Goal: Task Accomplishment & Management: Use online tool/utility

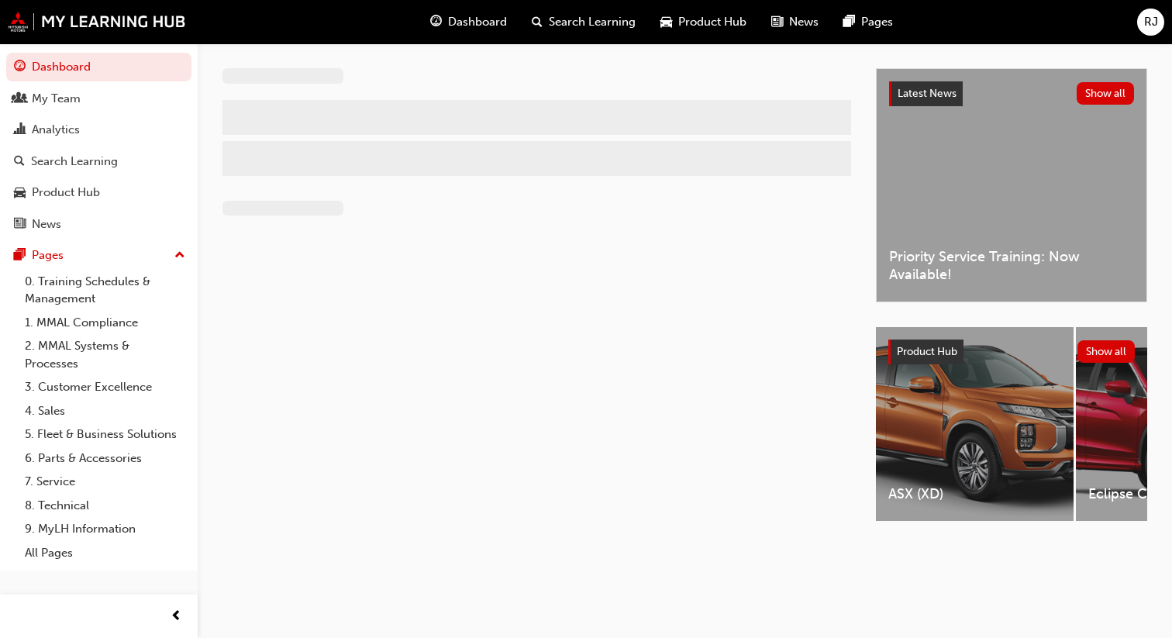
click at [1142, 21] on div "RJ" at bounding box center [1150, 22] width 27 height 27
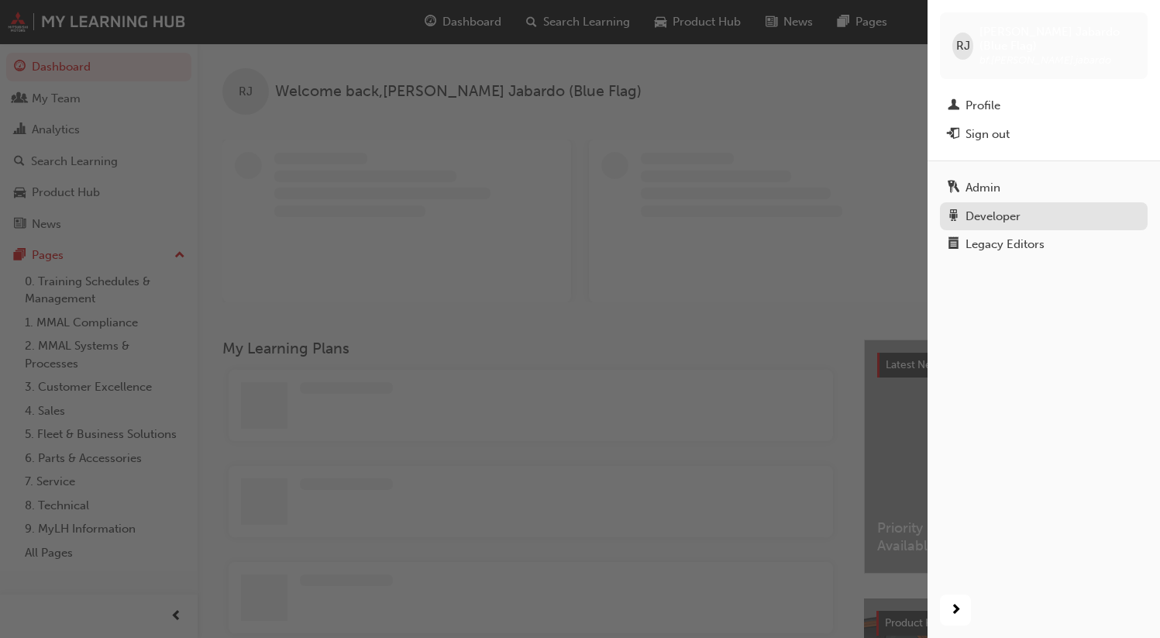
click at [1008, 208] on div "Developer" at bounding box center [993, 217] width 55 height 18
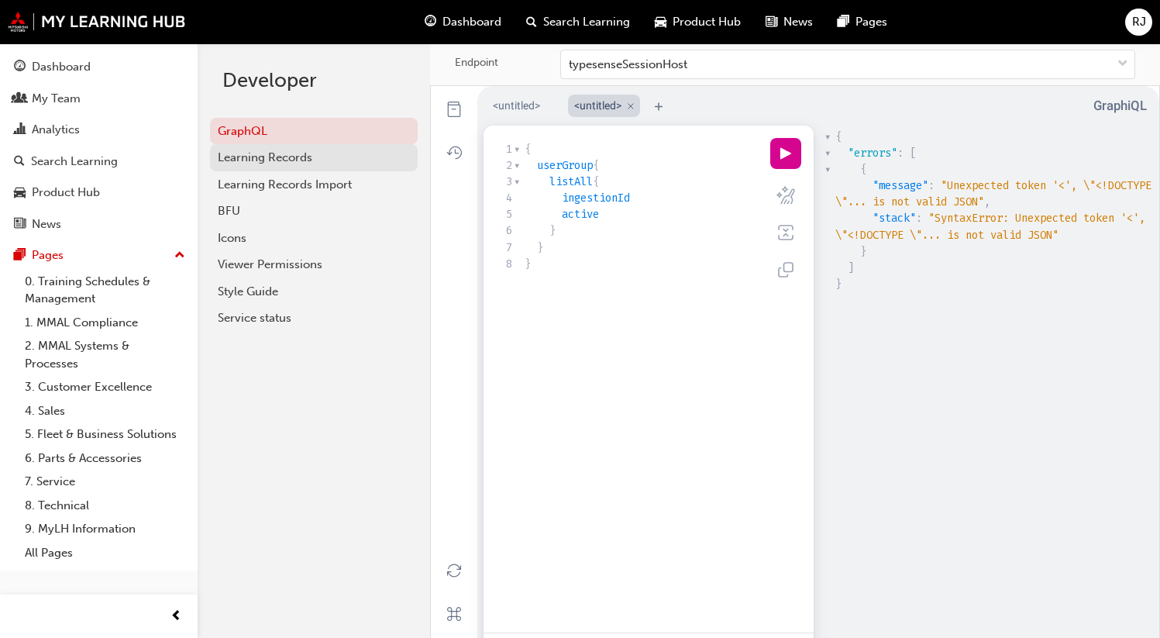
click at [265, 155] on div "Learning Records" at bounding box center [314, 158] width 192 height 18
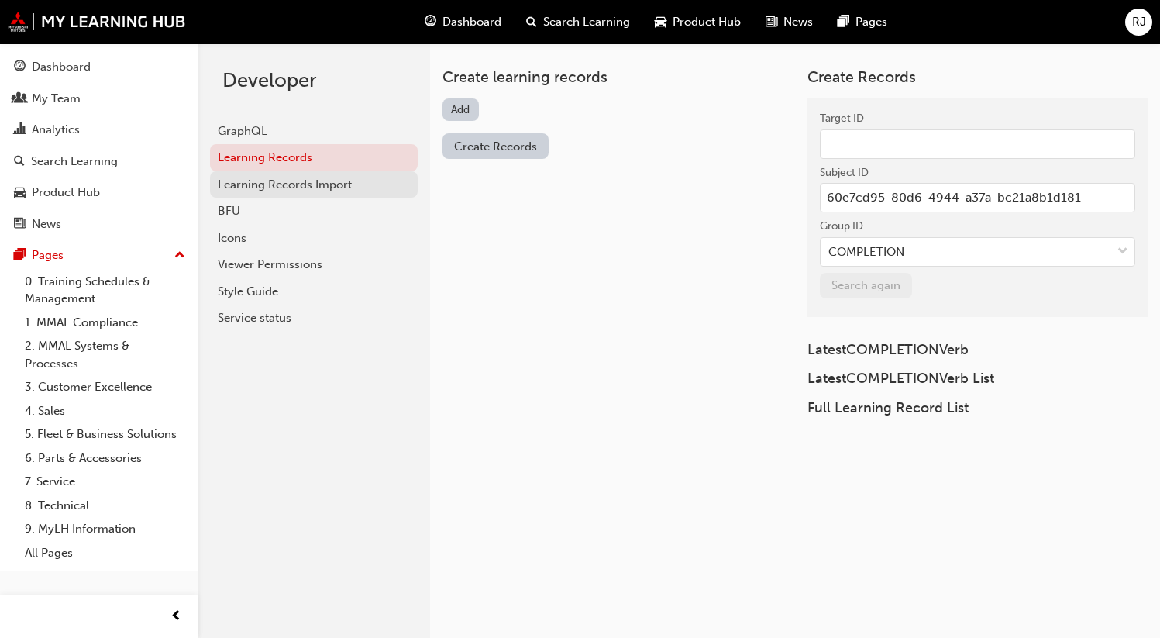
click at [291, 185] on div "Learning Records Import" at bounding box center [314, 185] width 192 height 18
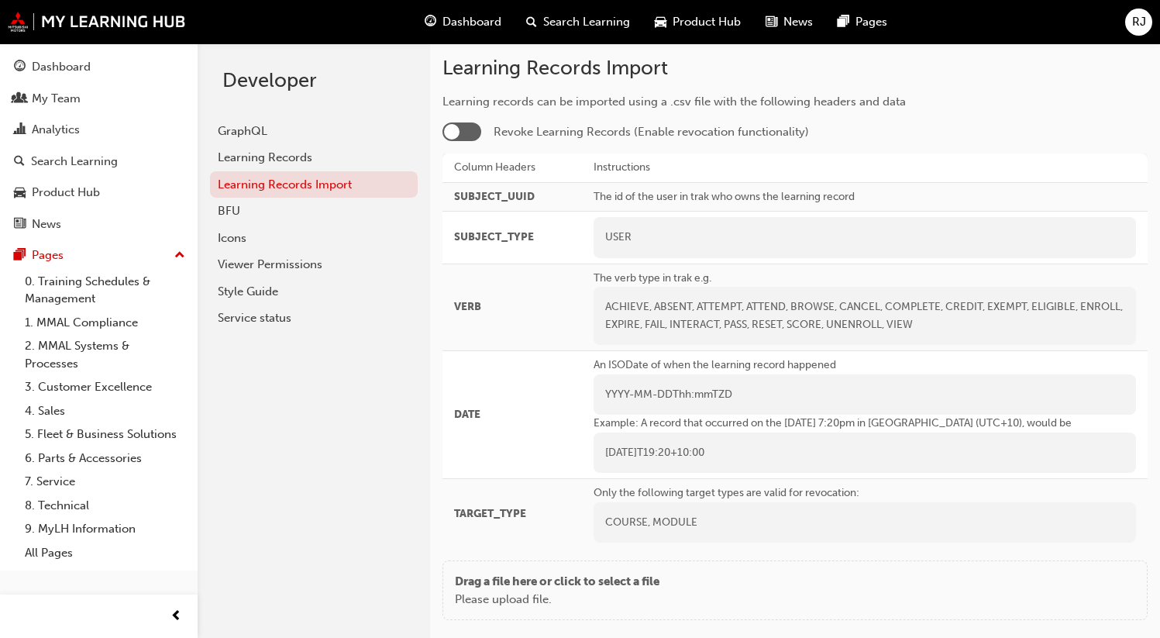
click at [509, 196] on span "SUBJECT_UUID" at bounding box center [494, 196] width 81 height 13
copy span "SUBJECT_UUID"
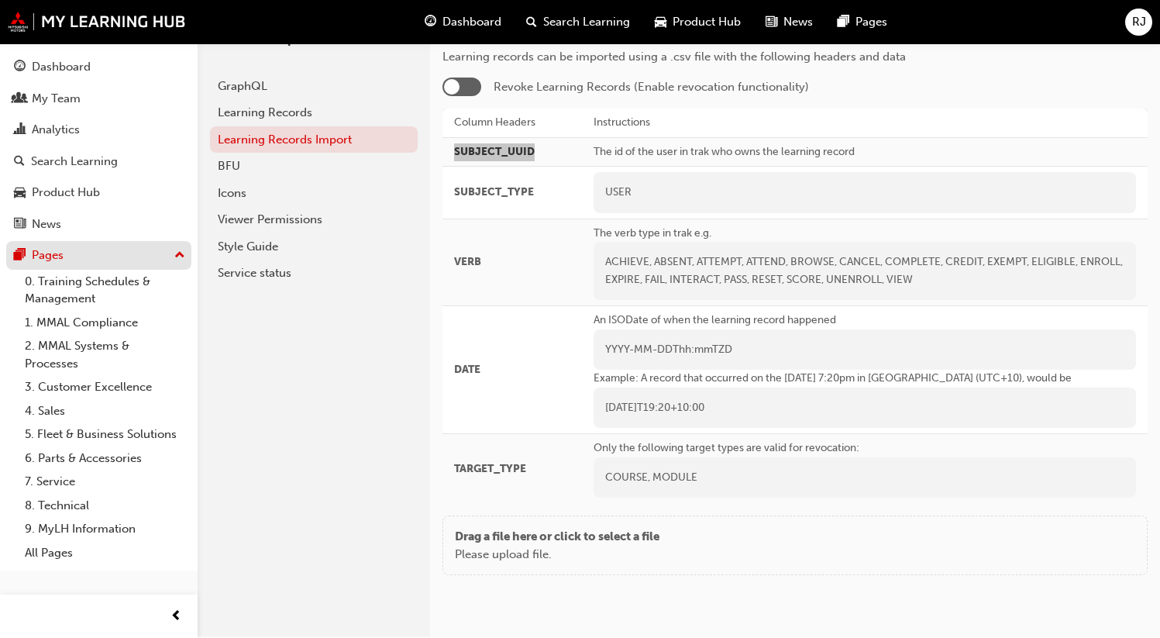
scroll to position [43, 0]
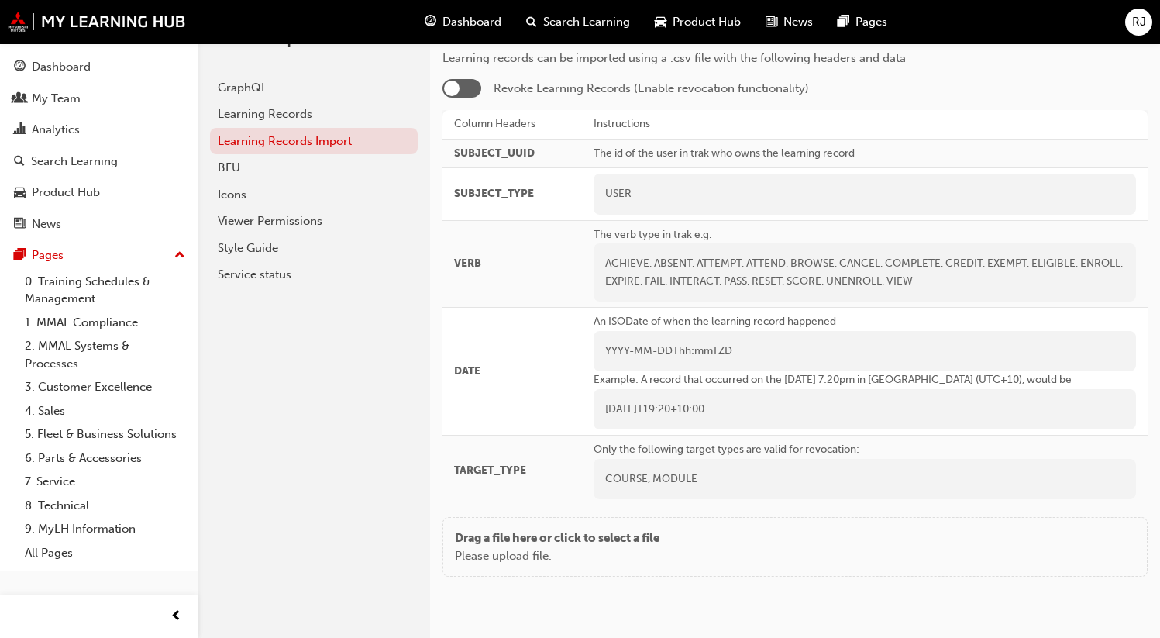
click at [484, 467] on span "TARGET_TYPE" at bounding box center [490, 469] width 72 height 13
copy span "TARGET_TYPE"
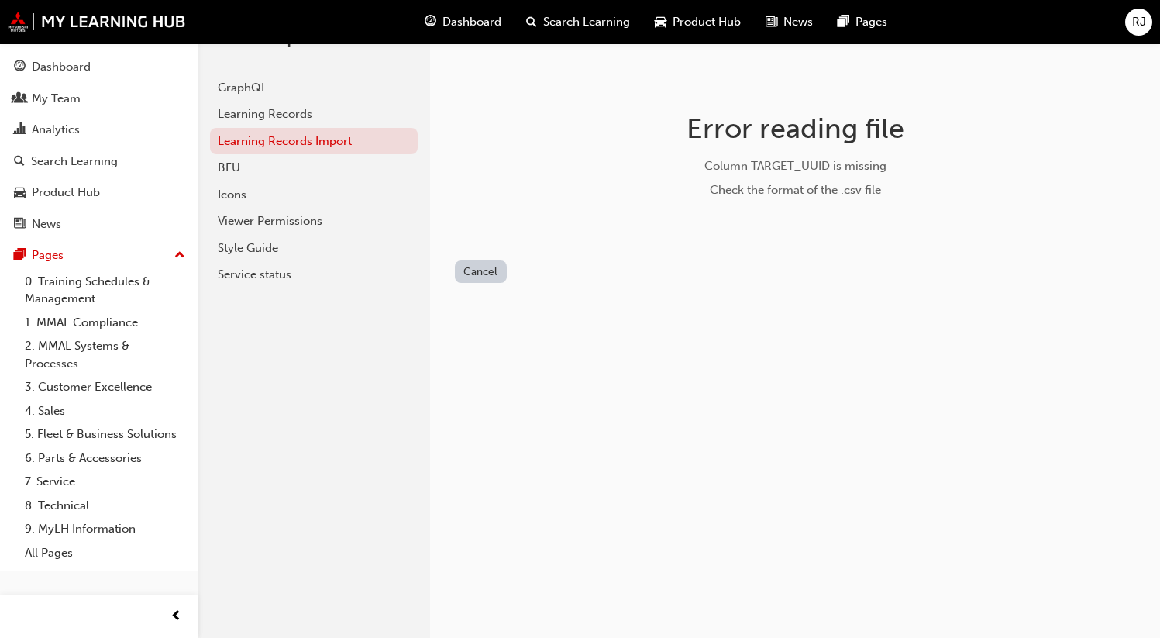
click at [782, 173] on div "Column TARGET_UUID is missing" at bounding box center [795, 166] width 491 height 18
copy div "TARGET_UUID"
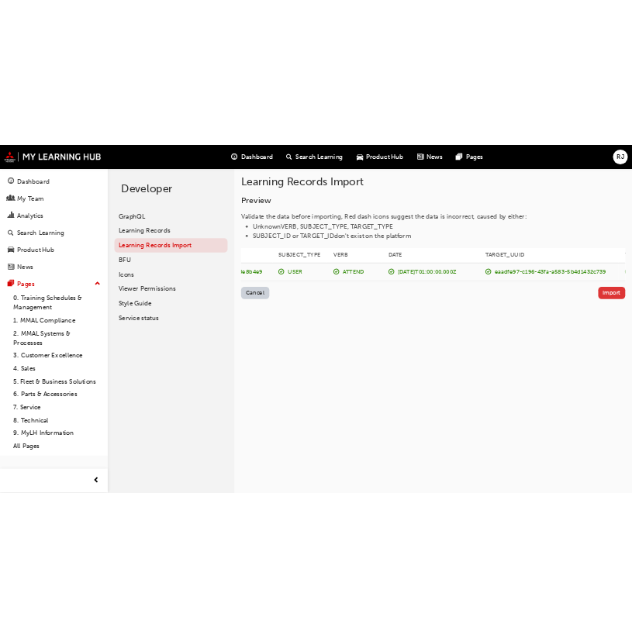
scroll to position [0, 212]
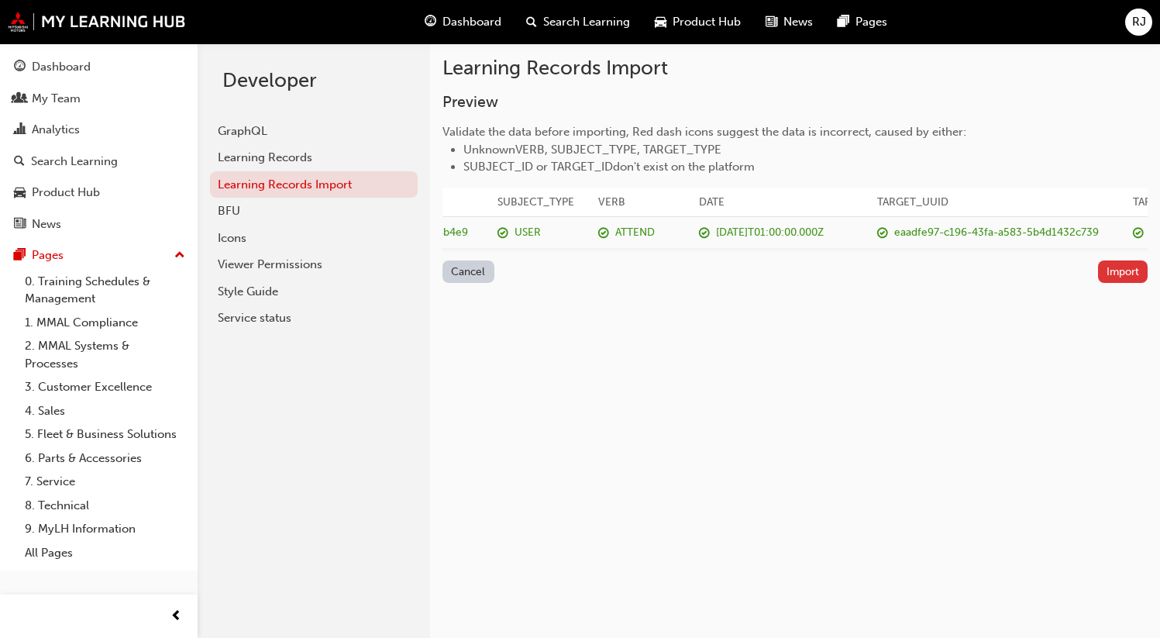
click at [1124, 283] on button "Import" at bounding box center [1123, 271] width 50 height 22
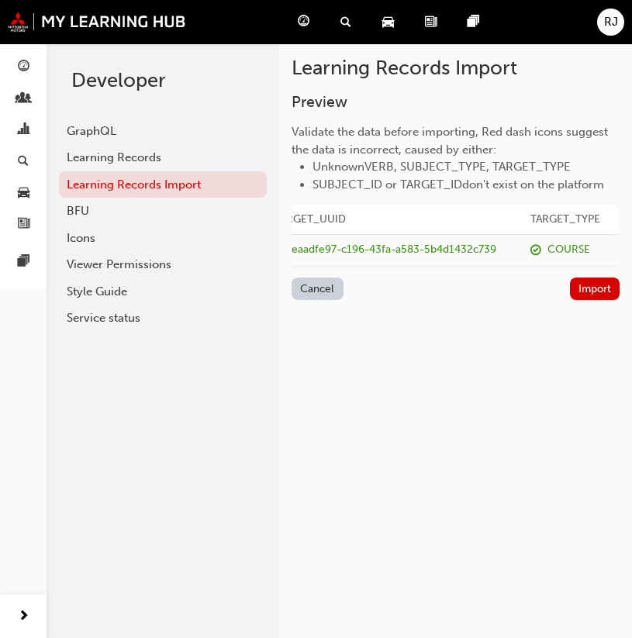
click at [574, 381] on div "Learning Records Import Preview Validate the data before importing, Red dash ic…" at bounding box center [339, 362] width 585 height 638
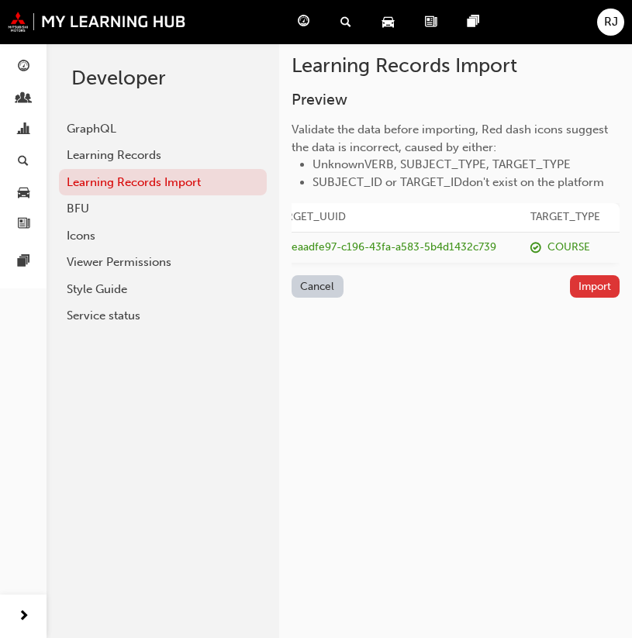
click at [605, 298] on button "Import" at bounding box center [595, 286] width 50 height 22
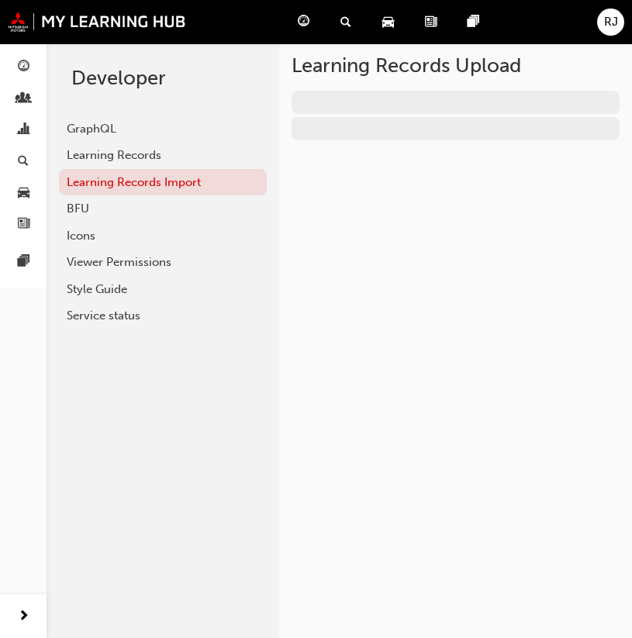
scroll to position [0, 0]
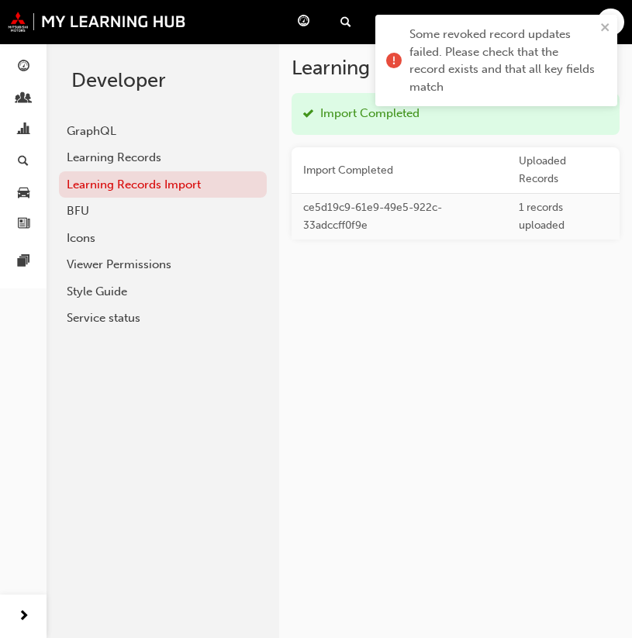
click at [506, 398] on div "Learning Records Upload Import Completed Import Completed Uploaded Records ce5d…" at bounding box center [339, 362] width 585 height 638
click at [610, 22] on icon "close" at bounding box center [605, 27] width 11 height 12
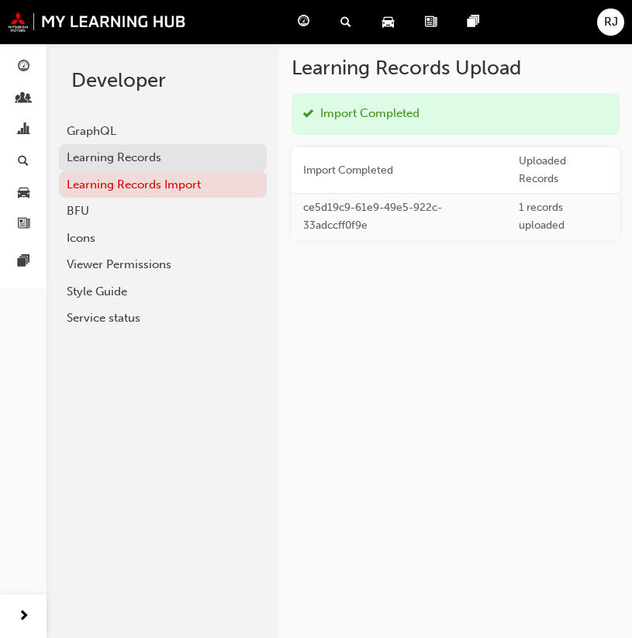
click at [98, 151] on div "Learning Records" at bounding box center [163, 158] width 192 height 18
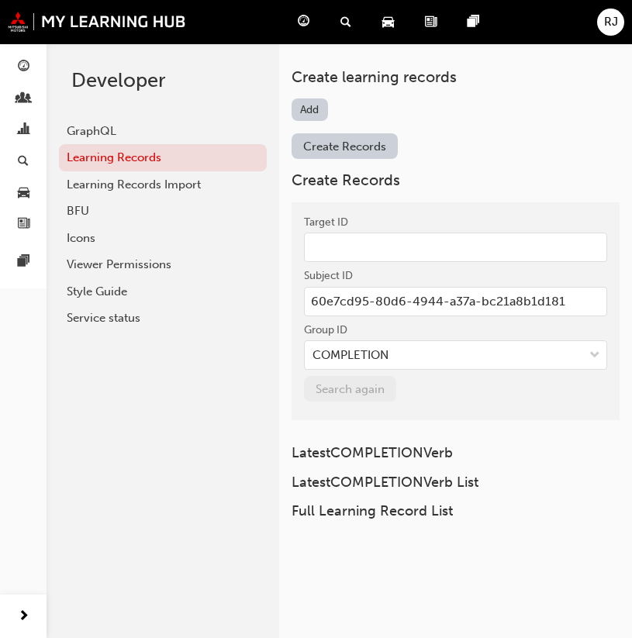
click at [386, 248] on input "Target ID" at bounding box center [455, 247] width 303 height 29
paste input "eaadfe97-c196-43fa-a583-5b4d1432c739"
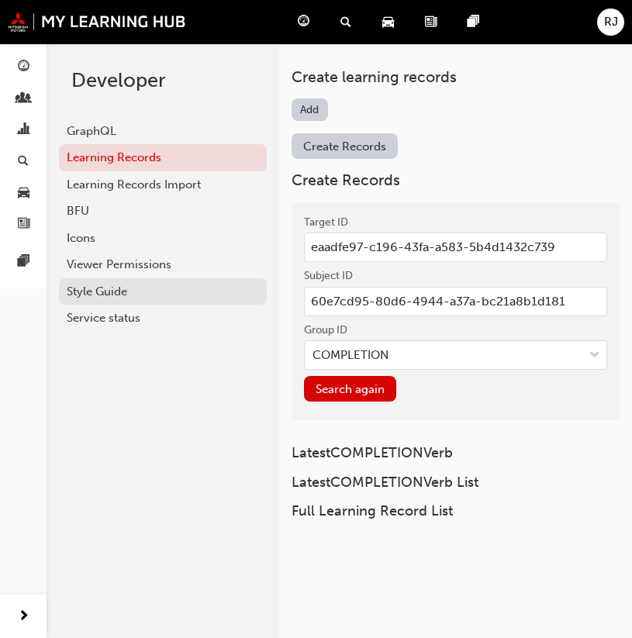
type input "eaadfe97-c196-43fa-a583-5b4d1432c739"
click at [532, 302] on input "60e7cd95-80d6-4944-a37a-bc21a8b1d181" at bounding box center [455, 301] width 303 height 29
paste input "4b797b00-9247-4c27-bddf-a3d818e8b4e9"
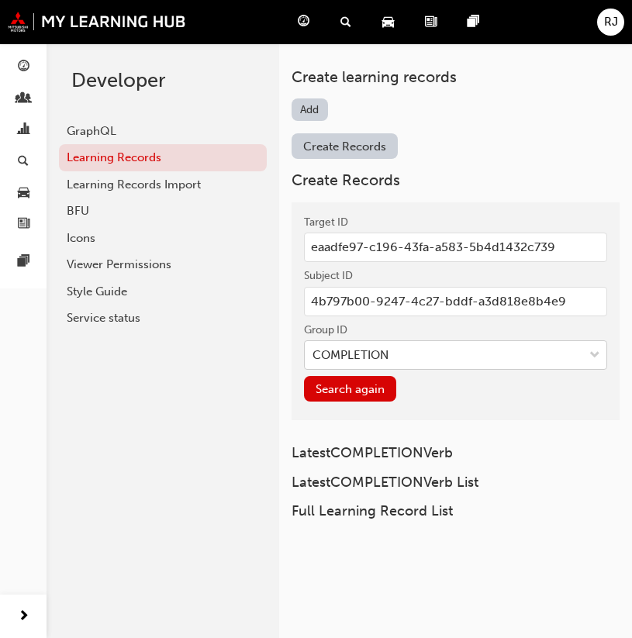
type input "4b797b00-9247-4c27-bddf-a3d818e8b4e9"
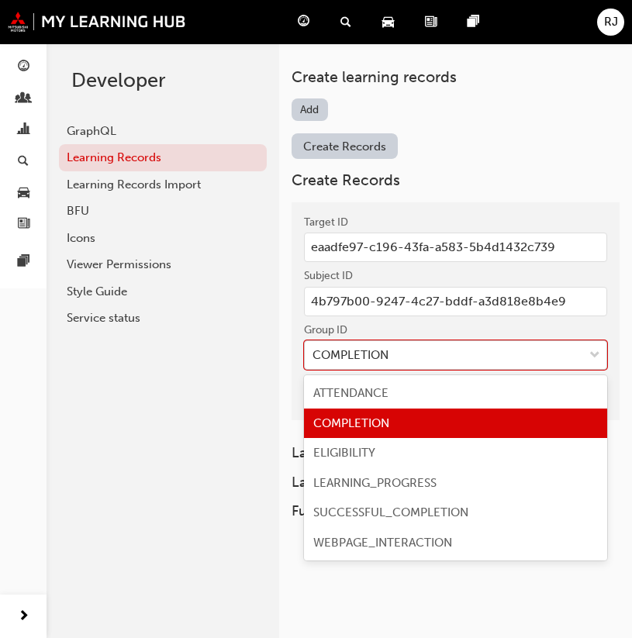
click at [447, 350] on div "COMPLETION" at bounding box center [444, 355] width 278 height 27
click at [314, 350] on input "Group ID option COMPLETION focused, 2 of 6. 6 results available. Use Up and Dow…" at bounding box center [313, 354] width 2 height 13
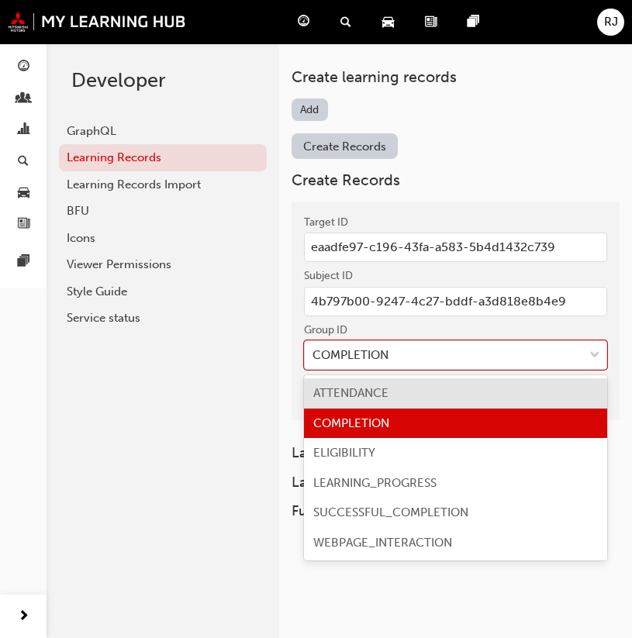
click at [415, 386] on div "ATTENDANCE" at bounding box center [455, 393] width 303 height 30
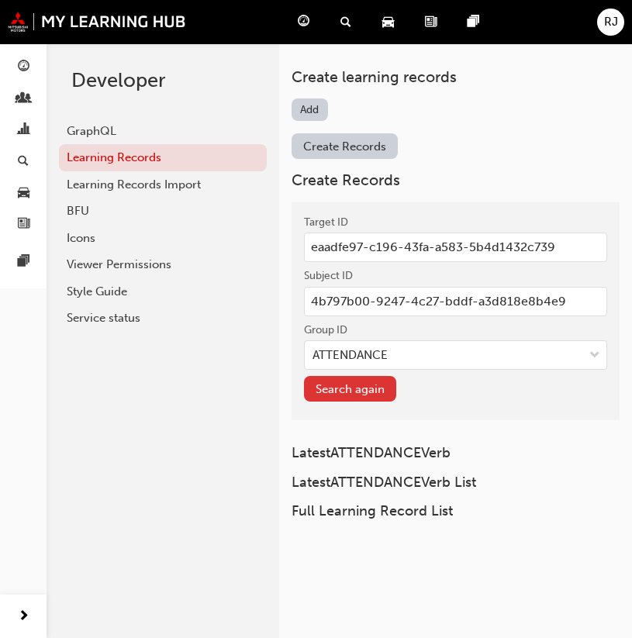
click at [361, 391] on button "Search again" at bounding box center [350, 389] width 92 height 26
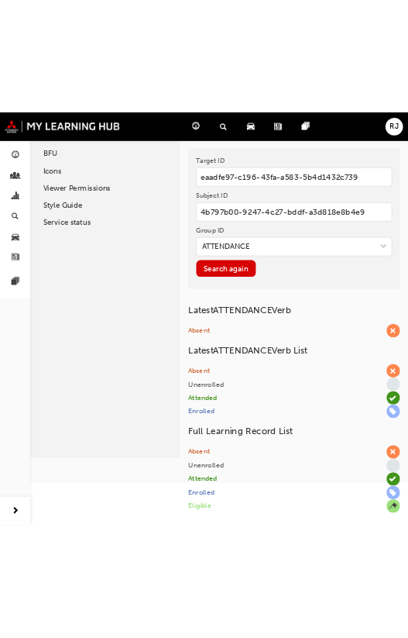
scroll to position [153, 0]
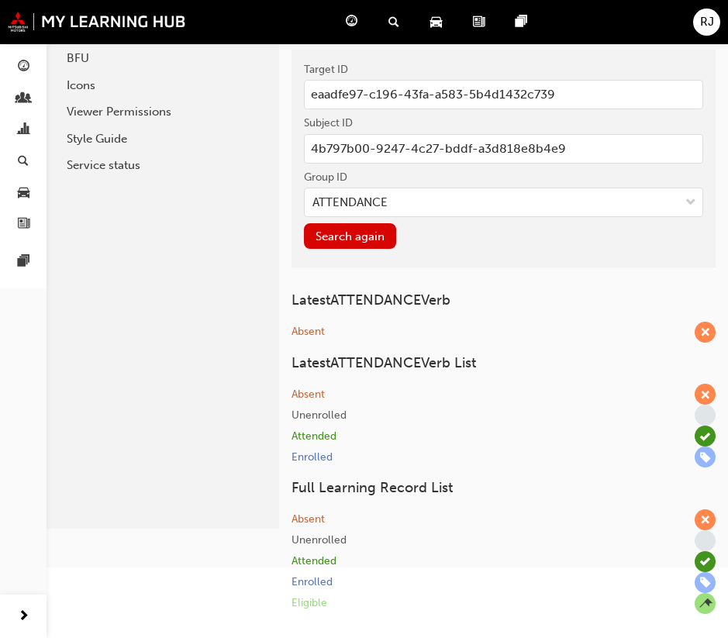
click at [396, 96] on input "eaadfe97-c196-43fa-a583-5b4d1432c739" at bounding box center [503, 94] width 399 height 29
click at [395, 96] on input "eaadfe97-c196-43fa-a583-5b4d1432c739" at bounding box center [503, 94] width 399 height 29
click at [396, 96] on input "eaadfe97-c196-43fa-a583-5b4d1432c739" at bounding box center [503, 94] width 399 height 29
click at [503, 153] on input "4b797b00-9247-4c27-bddf-a3d818e8b4e9" at bounding box center [503, 148] width 399 height 29
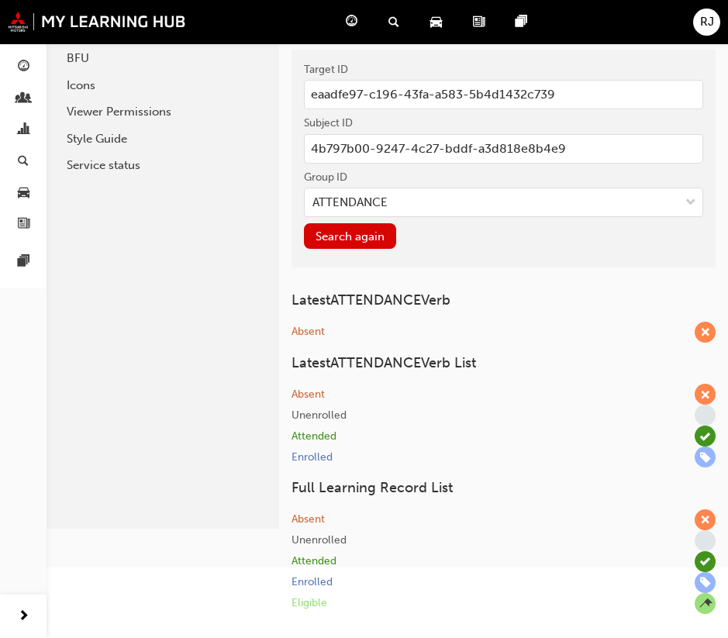
click at [503, 153] on input "4b797b00-9247-4c27-bddf-a3d818e8b4e9" at bounding box center [503, 148] width 399 height 29
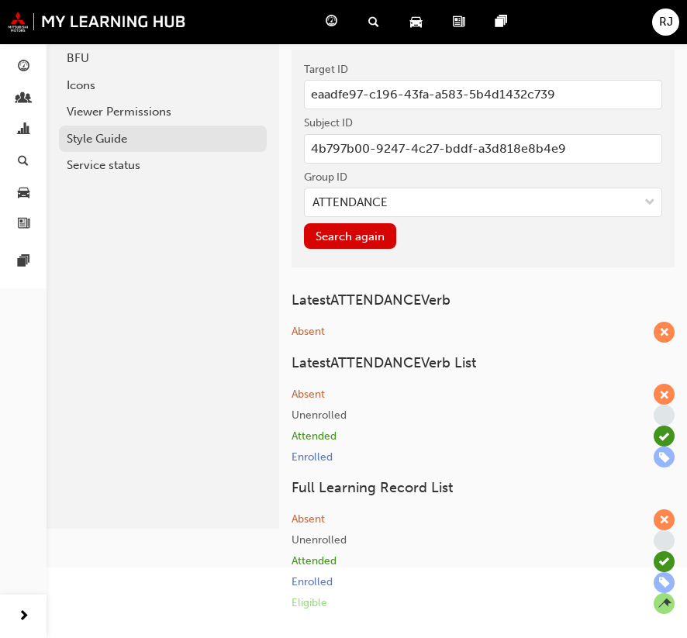
scroll to position [0, 0]
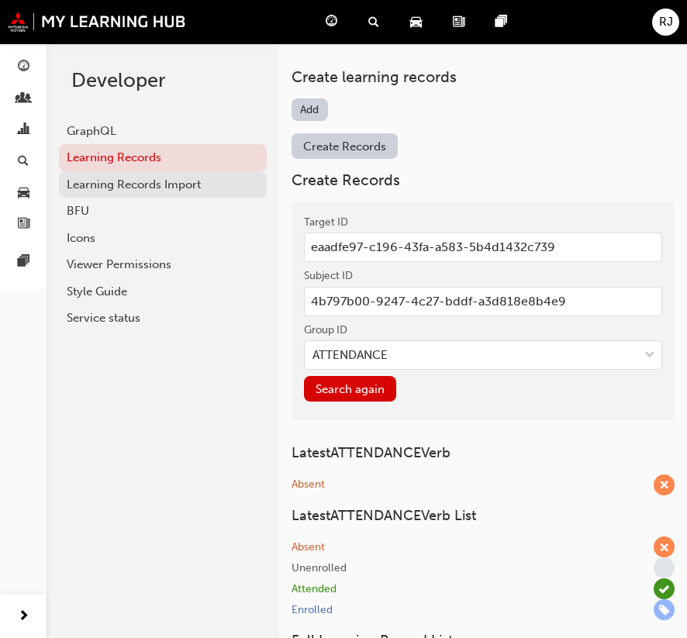
click at [122, 188] on div "Learning Records Import" at bounding box center [163, 185] width 192 height 18
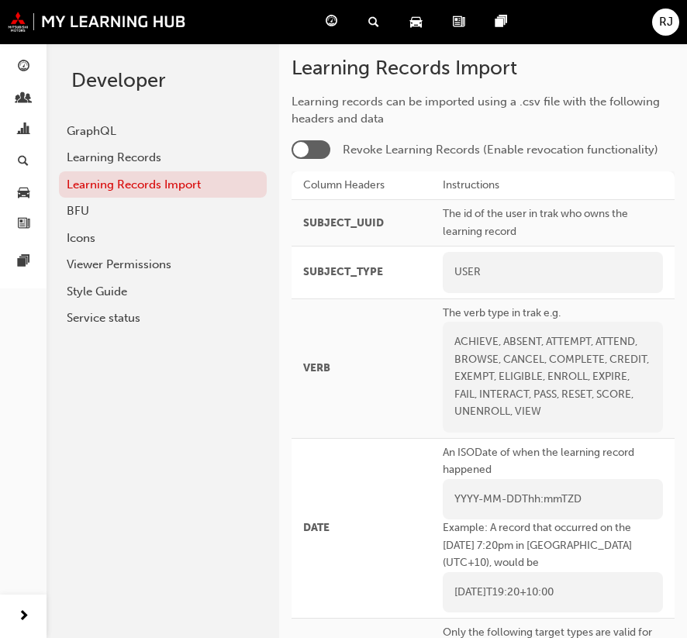
click at [321, 153] on div at bounding box center [310, 149] width 39 height 19
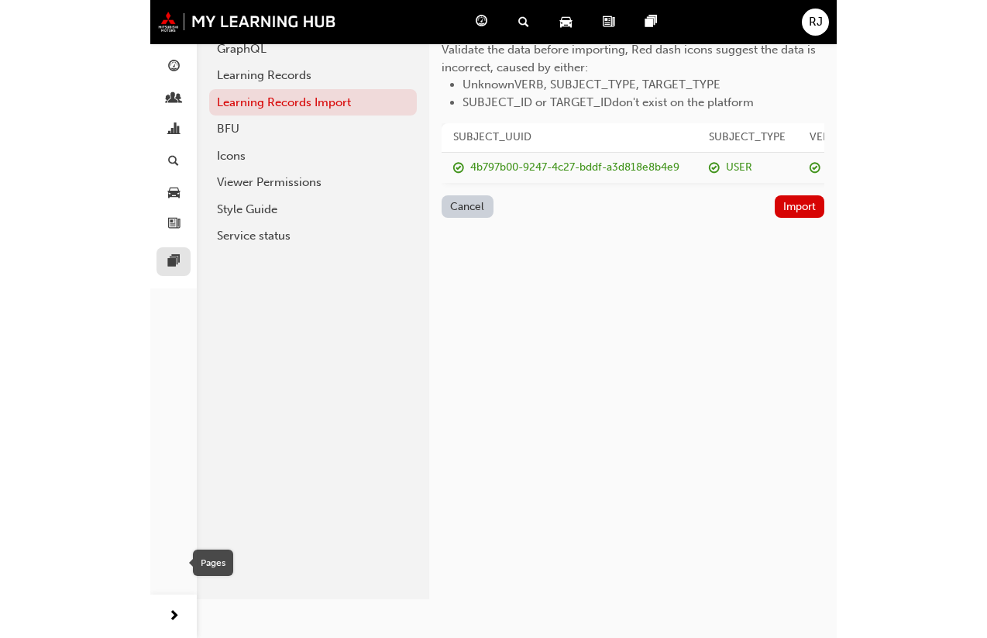
scroll to position [82, 0]
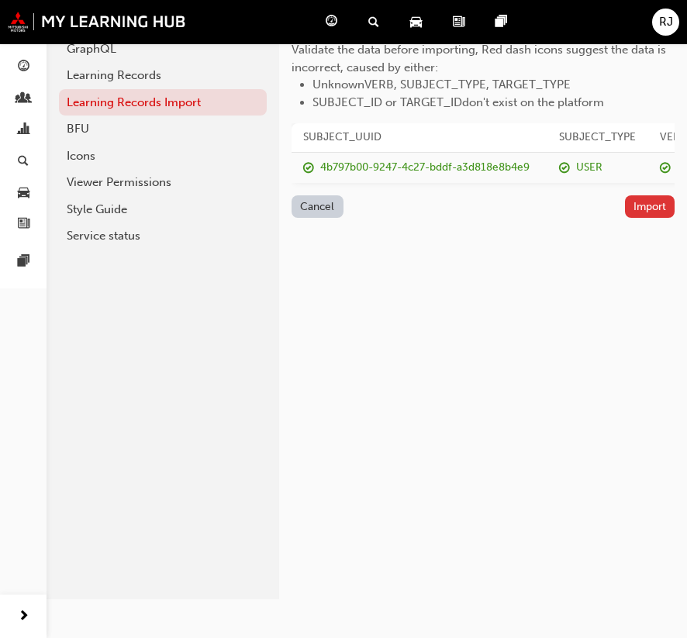
click at [643, 218] on button "Import" at bounding box center [650, 206] width 50 height 22
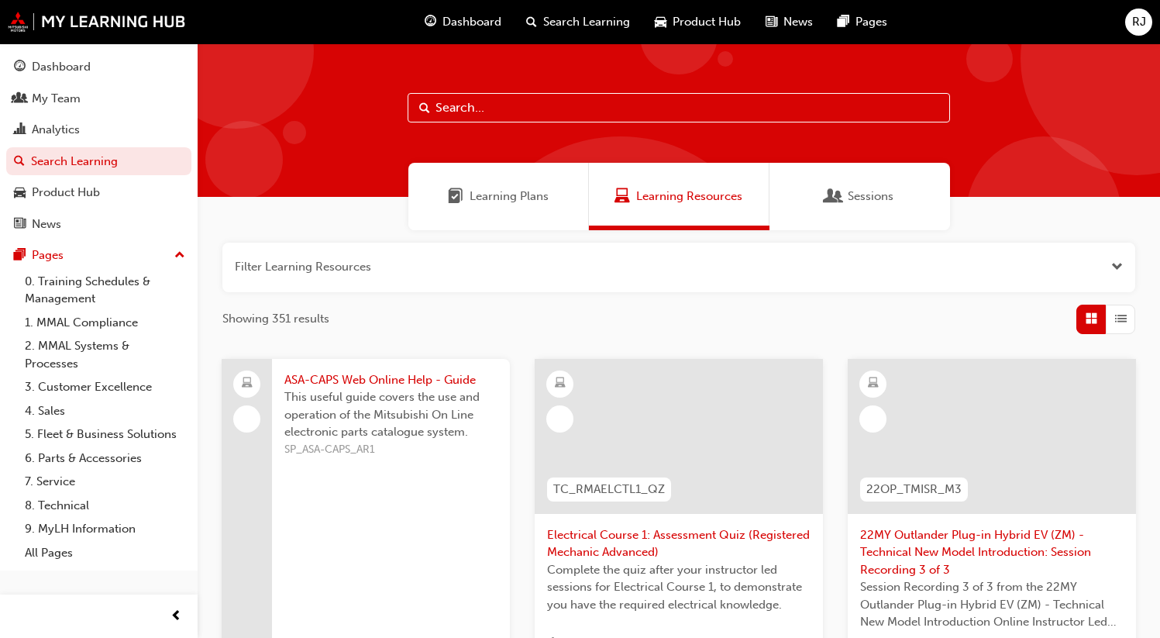
click at [385, 450] on span "SP_ASA-CAPS_AR1" at bounding box center [390, 450] width 213 height 18
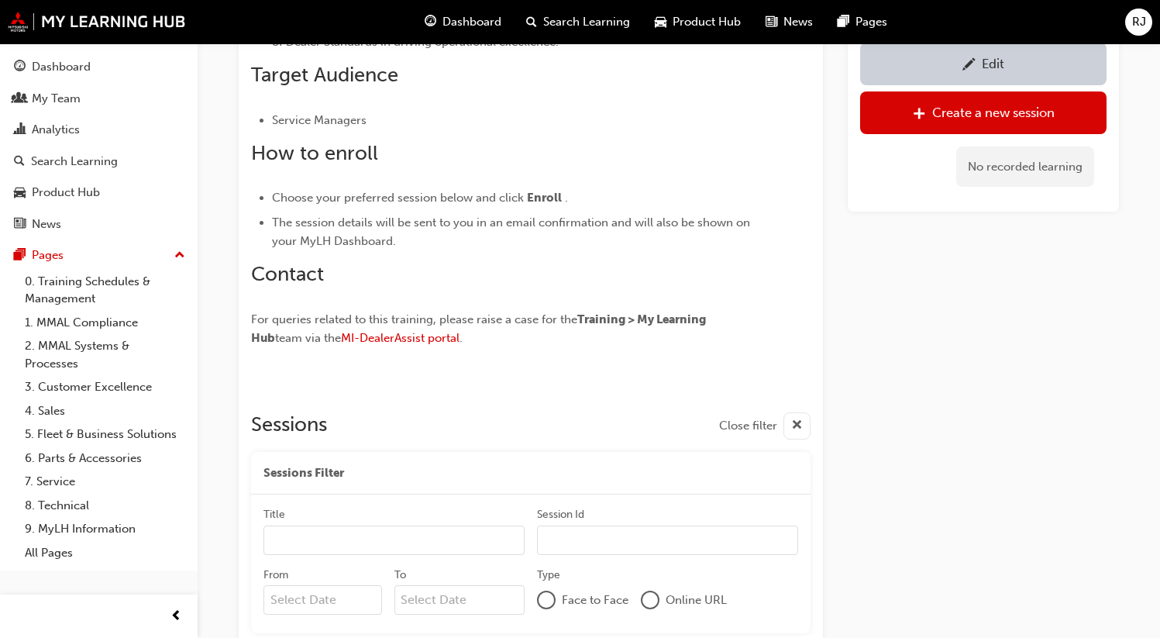
scroll to position [993, 0]
